Goal: Task Accomplishment & Management: Complete application form

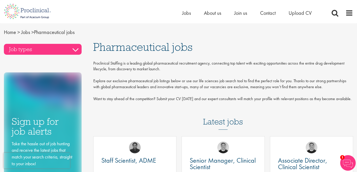
click at [31, 50] on h3 "Job types" at bounding box center [43, 49] width 78 height 11
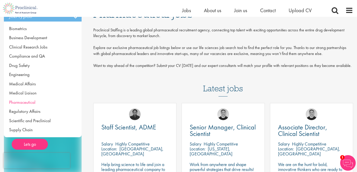
scroll to position [29, 0]
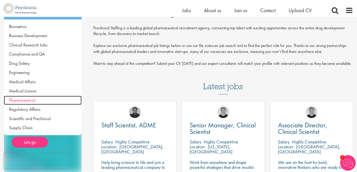
click at [17, 101] on span "Pharmaceutical" at bounding box center [22, 100] width 26 height 6
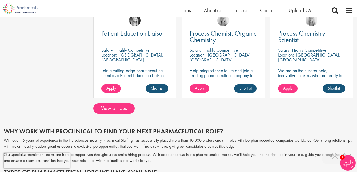
scroll to position [404, 0]
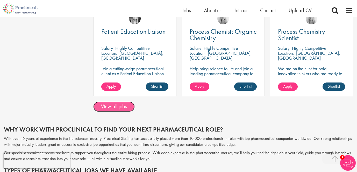
click at [106, 103] on link "View all jobs" at bounding box center [113, 106] width 41 height 10
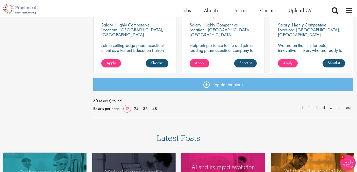
scroll to position [431, 0]
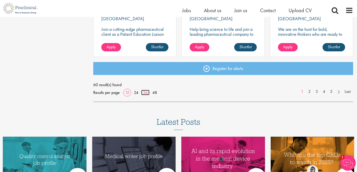
click at [144, 91] on link "36" at bounding box center [145, 92] width 8 height 5
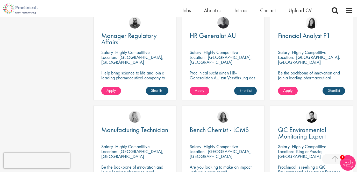
scroll to position [857, 0]
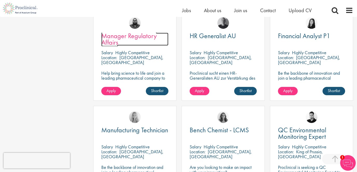
click at [109, 39] on span "Manager Regulatory Affairs" at bounding box center [128, 38] width 55 height 15
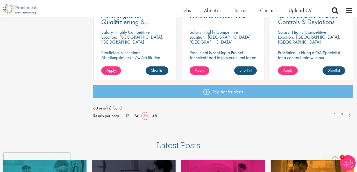
scroll to position [1180, 0]
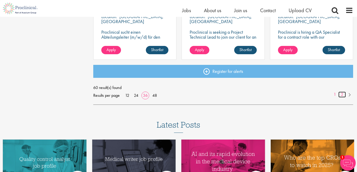
click at [342, 95] on link "2" at bounding box center [342, 94] width 8 height 6
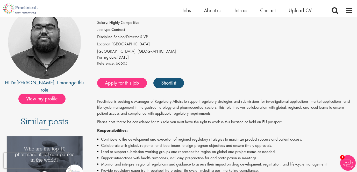
scroll to position [54, 0]
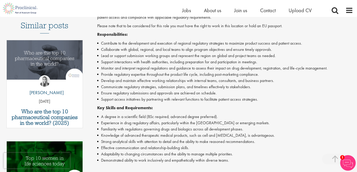
click at [137, 125] on li "Experience in drug regulatory affairs, particularly within the EU or emerging m…" at bounding box center [225, 123] width 256 height 6
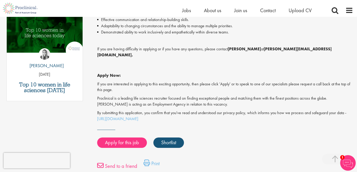
scroll to position [323, 0]
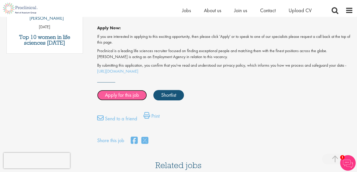
click at [117, 90] on link "Apply for this job" at bounding box center [122, 95] width 50 height 10
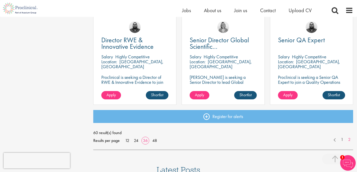
scroll to position [760, 0]
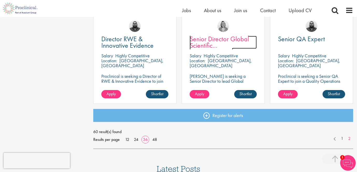
click at [207, 44] on span "Senior Director Global Scientific Communications" at bounding box center [219, 45] width 59 height 22
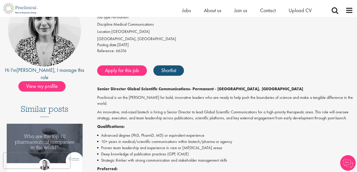
scroll to position [66, 0]
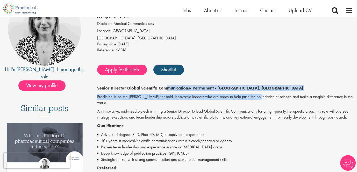
drag, startPoint x: 166, startPoint y: 88, endPoint x: 253, endPoint y: 96, distance: 87.1
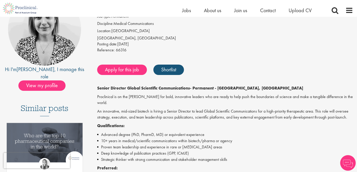
click at [249, 111] on p "An innovative, mid-sized biotech is hiring a Senior Director to lead Global Sci…" at bounding box center [225, 114] width 256 height 12
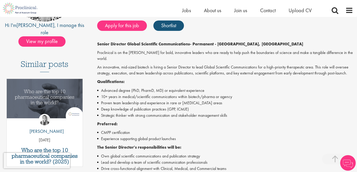
scroll to position [137, 0]
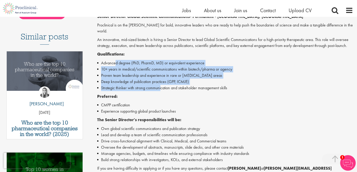
drag, startPoint x: 161, startPoint y: 82, endPoint x: 114, endPoint y: 60, distance: 51.4
click at [114, 60] on ul "Advanced degree (PhD, PharmD, MD) or equivalent experience 10+ years in medical…" at bounding box center [225, 75] width 256 height 31
click at [106, 72] on li "Proven team leadership and experience in rare or complex disease areas" at bounding box center [225, 75] width 256 height 6
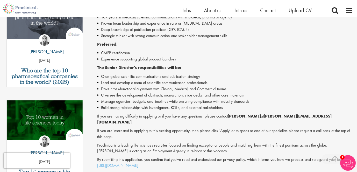
scroll to position [184, 0]
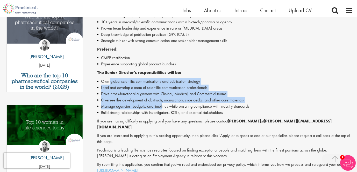
drag, startPoint x: 110, startPoint y: 75, endPoint x: 162, endPoint y: 101, distance: 58.6
click at [162, 101] on ul "Own global scientific communications and publication strategy Lead and develop …" at bounding box center [225, 96] width 256 height 37
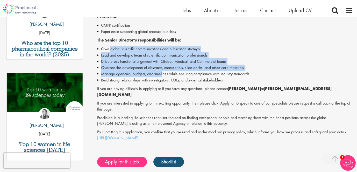
scroll to position [225, 0]
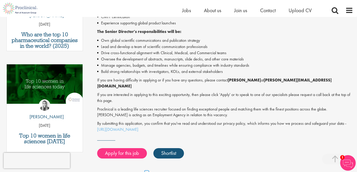
click at [147, 93] on div "Senior Director Global Scientific Communications - Permanent - Boston, MA Procl…" at bounding box center [225, 29] width 256 height 207
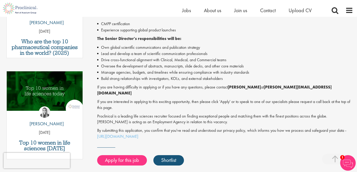
scroll to position [273, 0]
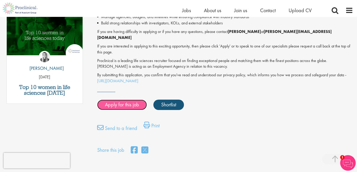
click at [115, 99] on link "Apply for this job" at bounding box center [122, 104] width 50 height 10
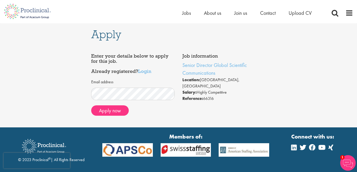
click at [105, 115] on div "Email address Apply now" at bounding box center [132, 97] width 83 height 43
click at [105, 111] on button "Apply now" at bounding box center [110, 110] width 38 height 10
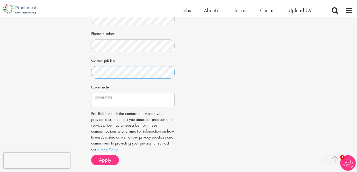
scroll to position [178, 0]
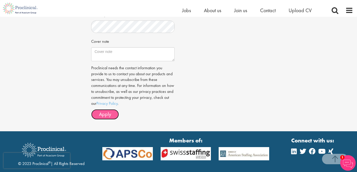
click at [98, 113] on button "Apply" at bounding box center [105, 114] width 28 height 10
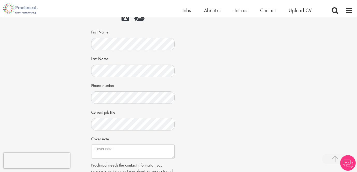
scroll to position [126, 0]
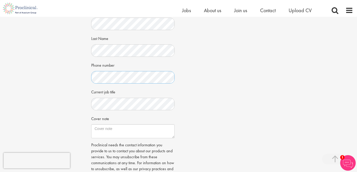
click at [67, 78] on div "Apply Job information Manager Regulatory Affairs Location: [GEOGRAPHIC_DATA], […" at bounding box center [178, 49] width 365 height 317
click at [120, 131] on textarea "Cover note" at bounding box center [132, 131] width 83 height 14
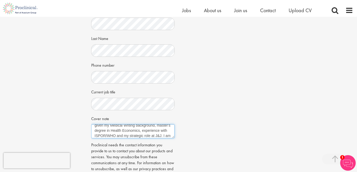
scroll to position [29, 0]
click at [111, 135] on textarea "Hi Proclinical, Please accept my application for this position. I believe I wou…" at bounding box center [132, 131] width 83 height 14
click at [135, 136] on textarea "Hi Proclinical, Please accept my application for this position. I believe I wou…" at bounding box center [132, 131] width 83 height 14
click at [122, 133] on textarea "Hi Proclinical, Please accept my application for this position. I believe I wou…" at bounding box center [132, 131] width 83 height 14
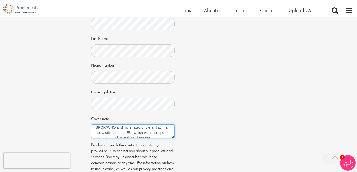
scroll to position [34, 0]
click at [163, 127] on textarea "Hi Proclinical, Please accept my application for this position. I believe I wou…" at bounding box center [132, 131] width 83 height 14
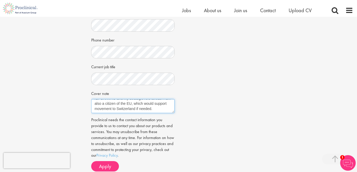
scroll to position [157, 0]
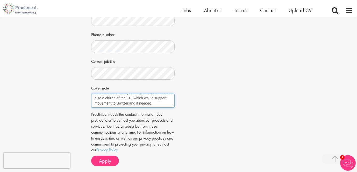
click at [160, 102] on textarea "Hi Proclinical, Please accept my application for this position. I believe I wou…" at bounding box center [132, 100] width 83 height 14
type textarea "Hi Proclinical, Please accept my application for this position. I believe I wou…"
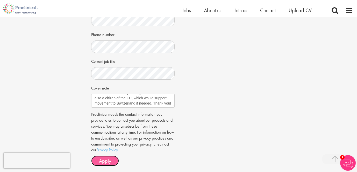
click at [107, 165] on button "Apply" at bounding box center [105, 160] width 28 height 10
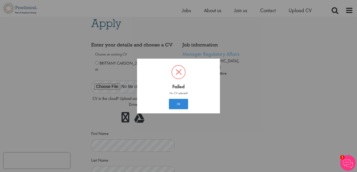
scroll to position [3, 0]
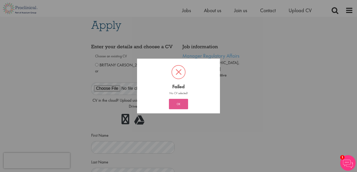
click at [185, 102] on button "OK" at bounding box center [178, 104] width 19 height 10
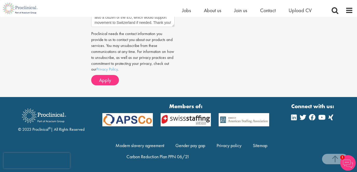
scroll to position [237, 0]
click at [104, 80] on span "Apply" at bounding box center [105, 80] width 12 height 7
